Goal: Task Accomplishment & Management: Manage account settings

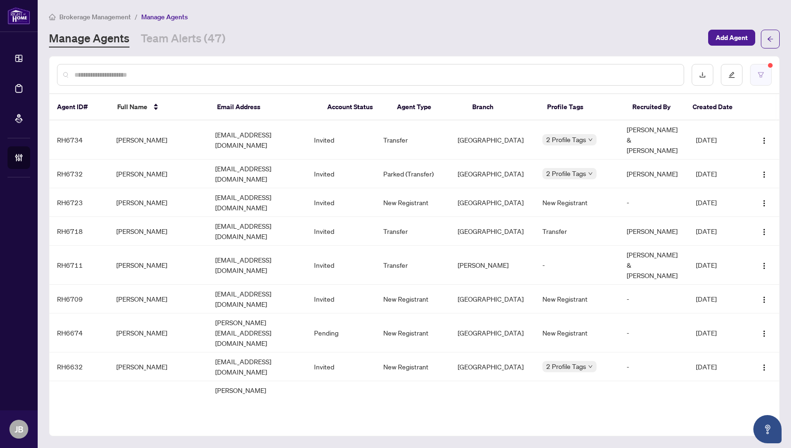
click at [763, 80] on button "button" at bounding box center [761, 75] width 22 height 22
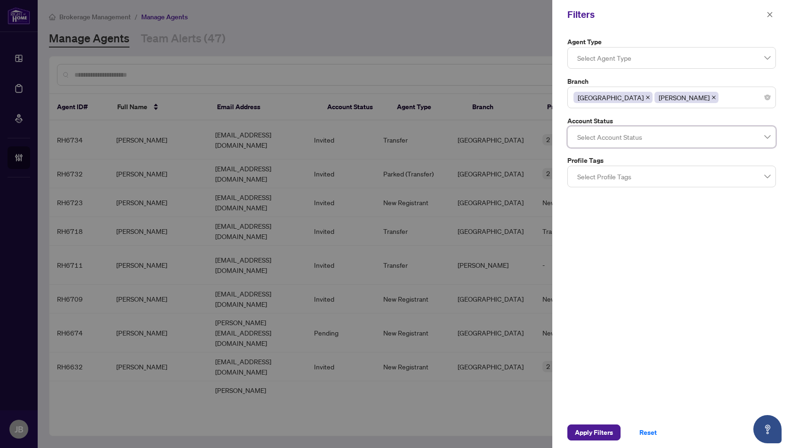
click at [687, 296] on div "Agent Type Select Agent Type Branch Mississauga Vaughan Account Status Select A…" at bounding box center [671, 223] width 239 height 388
click at [770, 16] on icon "close" at bounding box center [770, 14] width 7 height 7
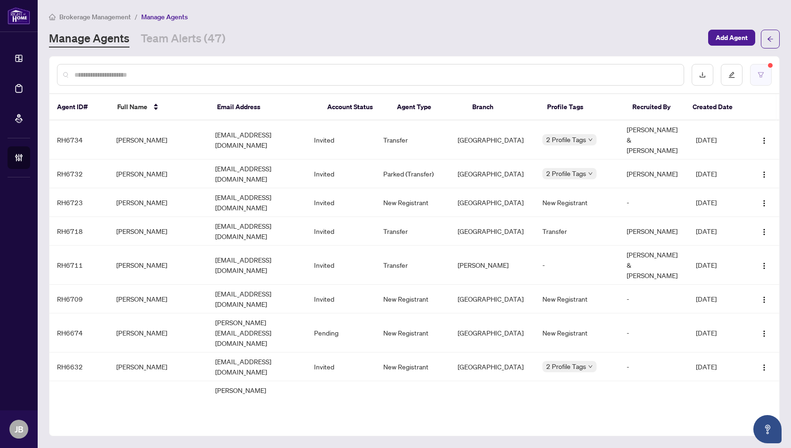
click at [764, 76] on icon "filter" at bounding box center [761, 75] width 7 height 7
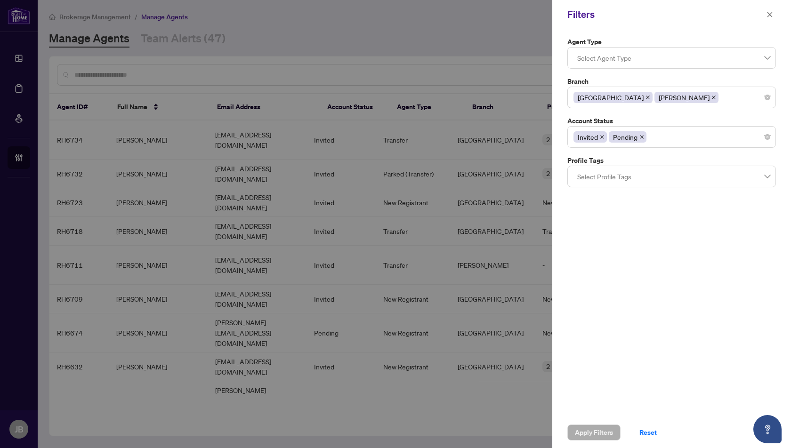
click at [695, 141] on div "Invited Pending" at bounding box center [672, 137] width 196 height 17
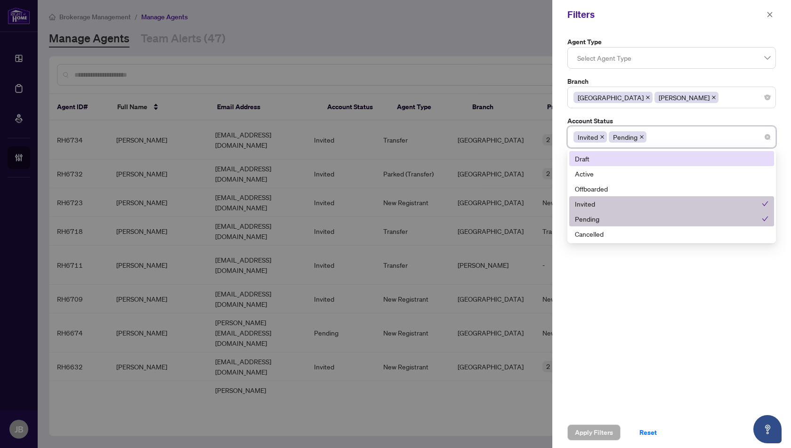
click at [579, 156] on div "Draft" at bounding box center [672, 159] width 194 height 10
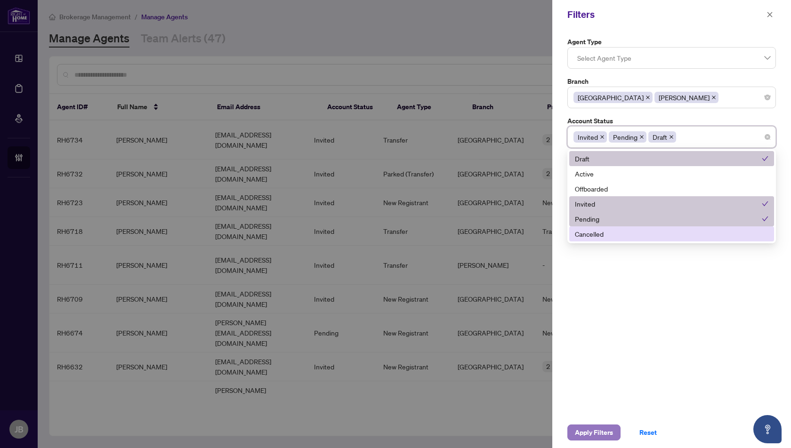
click at [585, 434] on span "Apply Filters" at bounding box center [594, 432] width 38 height 15
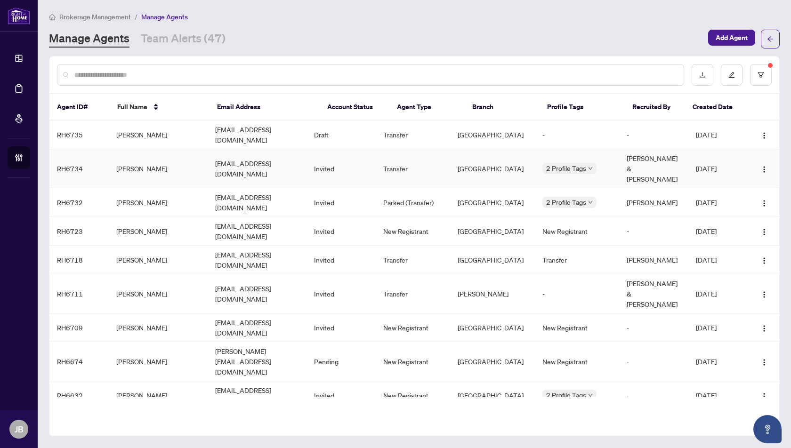
drag, startPoint x: 662, startPoint y: 173, endPoint x: 629, endPoint y: 153, distance: 39.1
click at [629, 153] on td "[PERSON_NAME] & [PERSON_NAME]" at bounding box center [653, 168] width 69 height 39
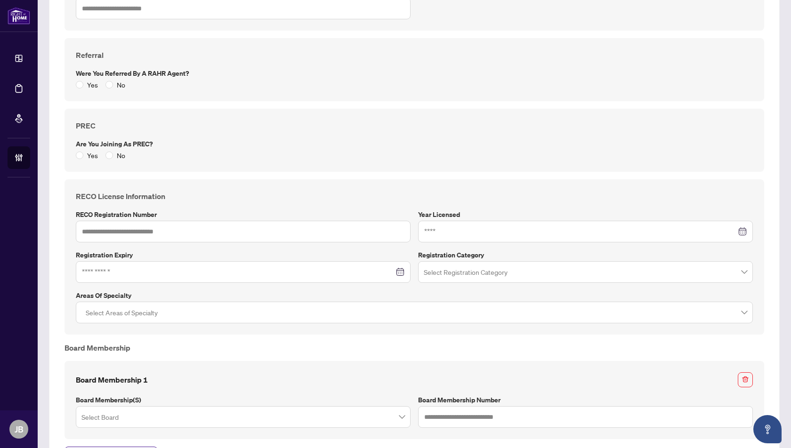
scroll to position [765, 0]
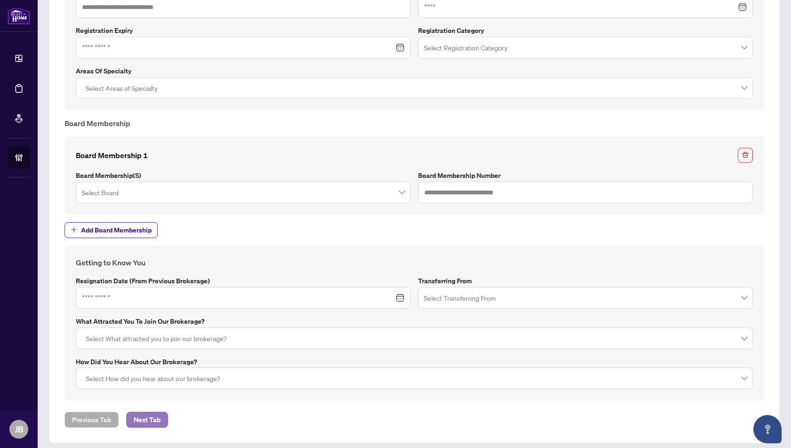
click at [147, 412] on span "Next Tab" at bounding box center [147, 419] width 27 height 15
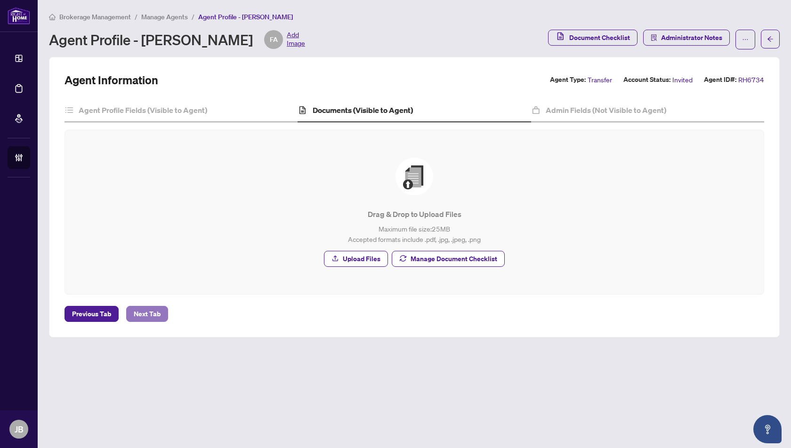
click at [147, 313] on span "Next Tab" at bounding box center [147, 314] width 27 height 15
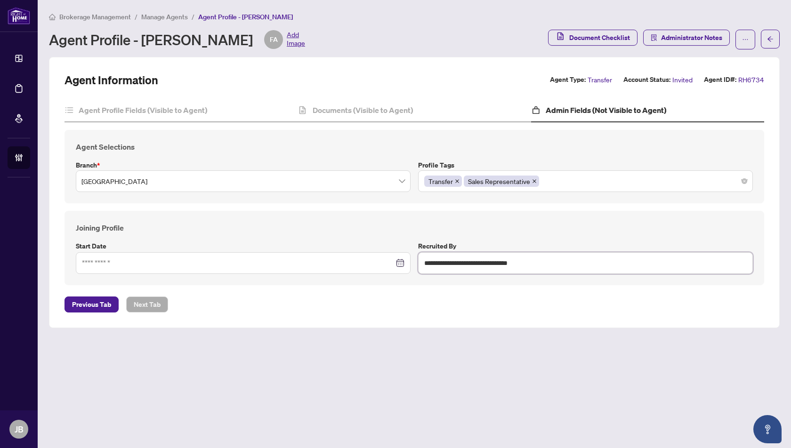
drag, startPoint x: 544, startPoint y: 264, endPoint x: 423, endPoint y: 264, distance: 121.0
click at [423, 264] on input "**********" at bounding box center [585, 263] width 335 height 22
click at [155, 14] on span "Manage Agents" at bounding box center [164, 17] width 47 height 8
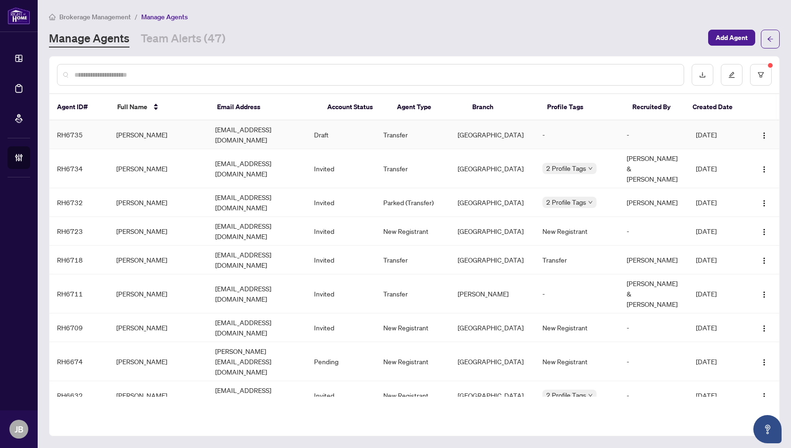
click at [149, 130] on td "Sebastian Golebiowski" at bounding box center [158, 135] width 99 height 29
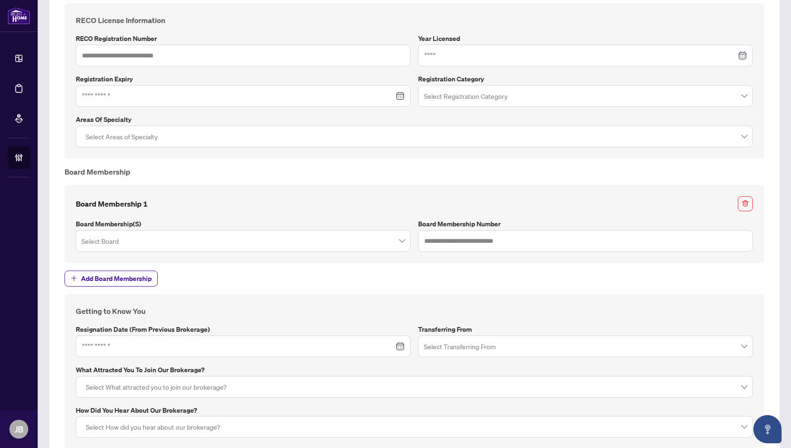
scroll to position [765, 0]
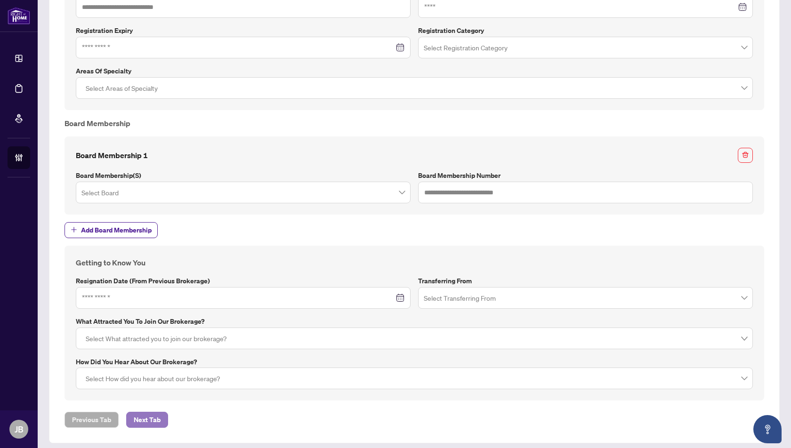
click at [143, 412] on span "Next Tab" at bounding box center [147, 419] width 27 height 15
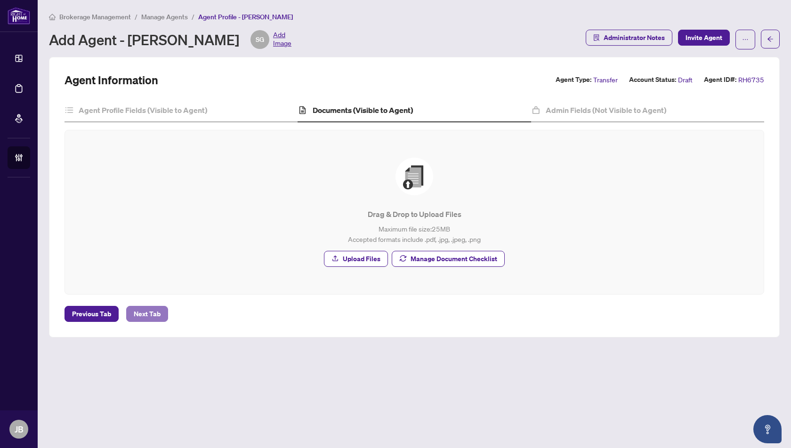
click at [150, 312] on span "Next Tab" at bounding box center [147, 314] width 27 height 15
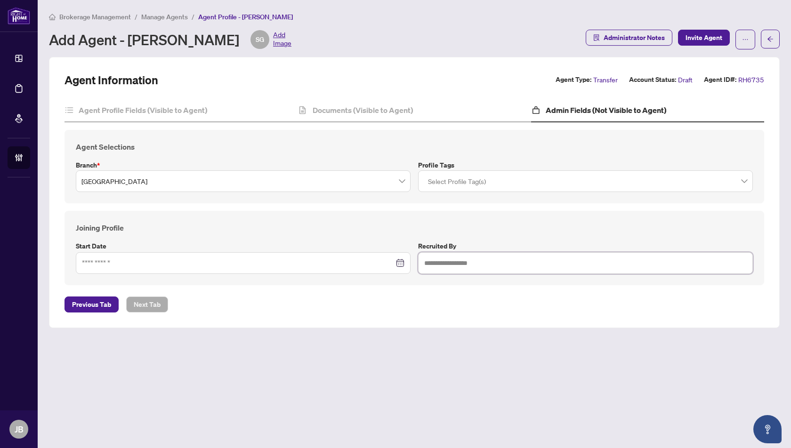
click at [457, 262] on input "text" at bounding box center [585, 263] width 335 height 22
paste input "**********"
type input "**********"
click at [95, 304] on span "Previous Tab" at bounding box center [91, 304] width 39 height 15
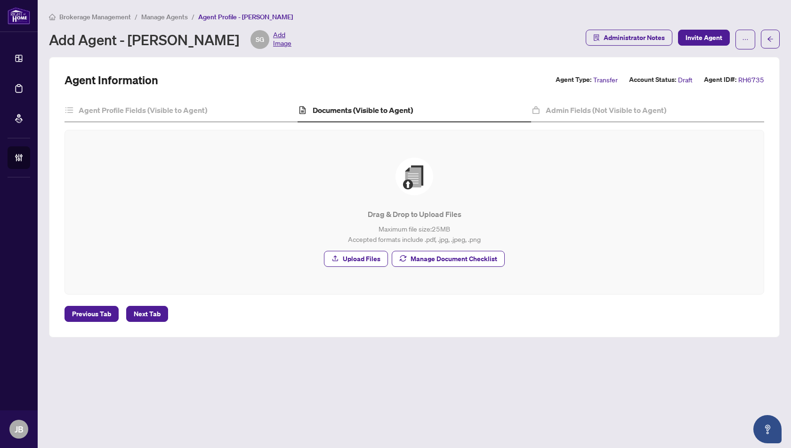
click at [157, 15] on span "Manage Agents" at bounding box center [164, 17] width 47 height 8
